Goal: Find specific page/section: Find specific page/section

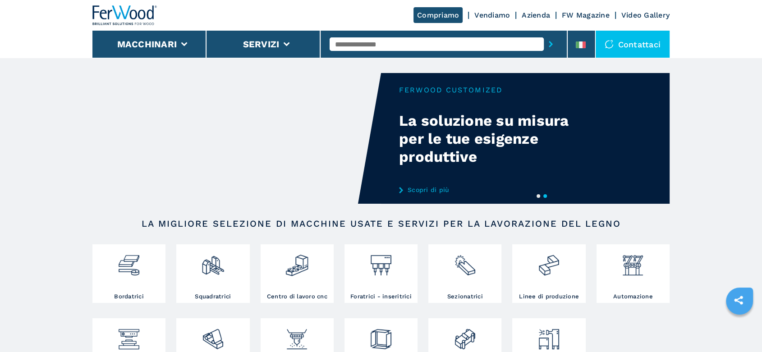
click at [577, 34] on li at bounding box center [581, 44] width 27 height 27
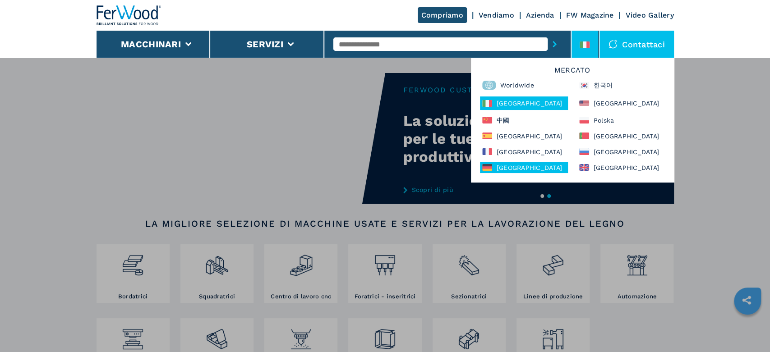
click at [505, 169] on div "[GEOGRAPHIC_DATA]" at bounding box center [524, 167] width 88 height 11
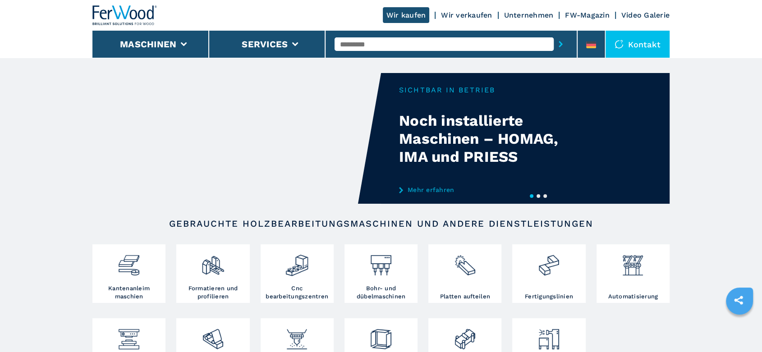
click at [358, 43] on input "text" at bounding box center [444, 44] width 219 height 14
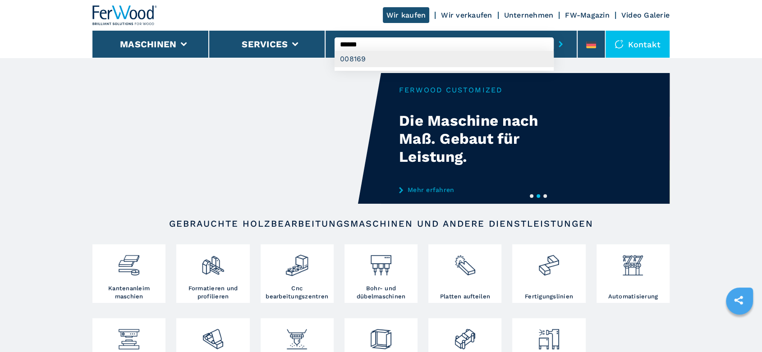
type input "******"
click at [356, 61] on div "008169" at bounding box center [444, 59] width 219 height 16
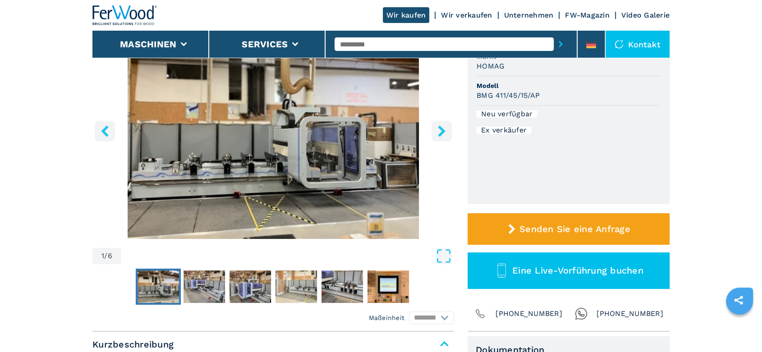
scroll to position [250, 0]
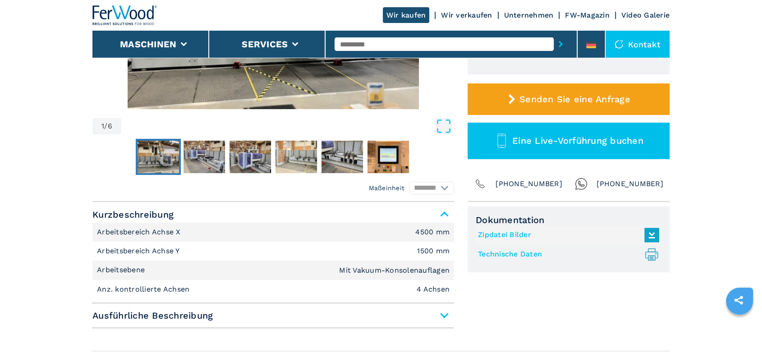
click at [516, 253] on link "Technische Daten .prefix__st0{stroke-linecap:round;stroke-linejoin:round}.prefi…" at bounding box center [566, 254] width 177 height 15
click at [511, 254] on link "Technische Daten .prefix__st0{stroke-linecap:round;stroke-linejoin:round}.prefi…" at bounding box center [566, 254] width 177 height 15
